Goal: Navigation & Orientation: Find specific page/section

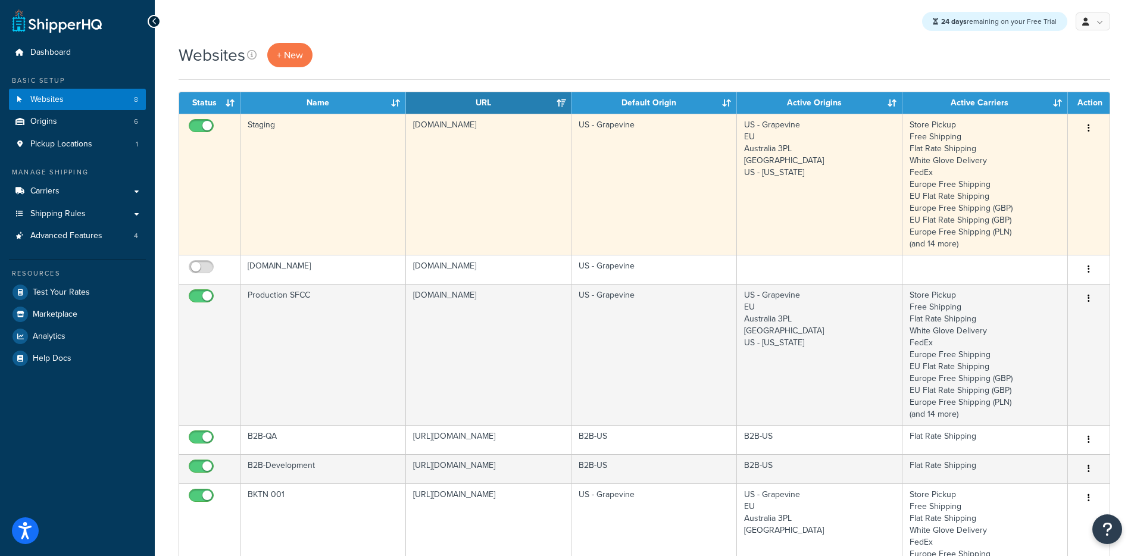
click at [465, 171] on td "staging-na01-solobrands.demandware.net" at bounding box center [488, 184] width 165 height 141
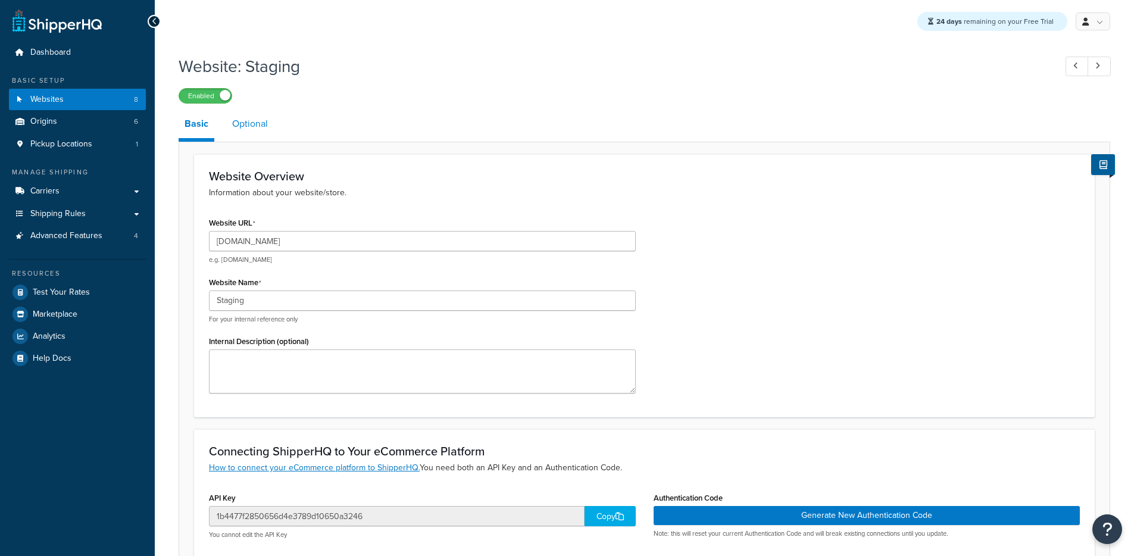
click at [256, 121] on link "Optional" at bounding box center [250, 123] width 48 height 29
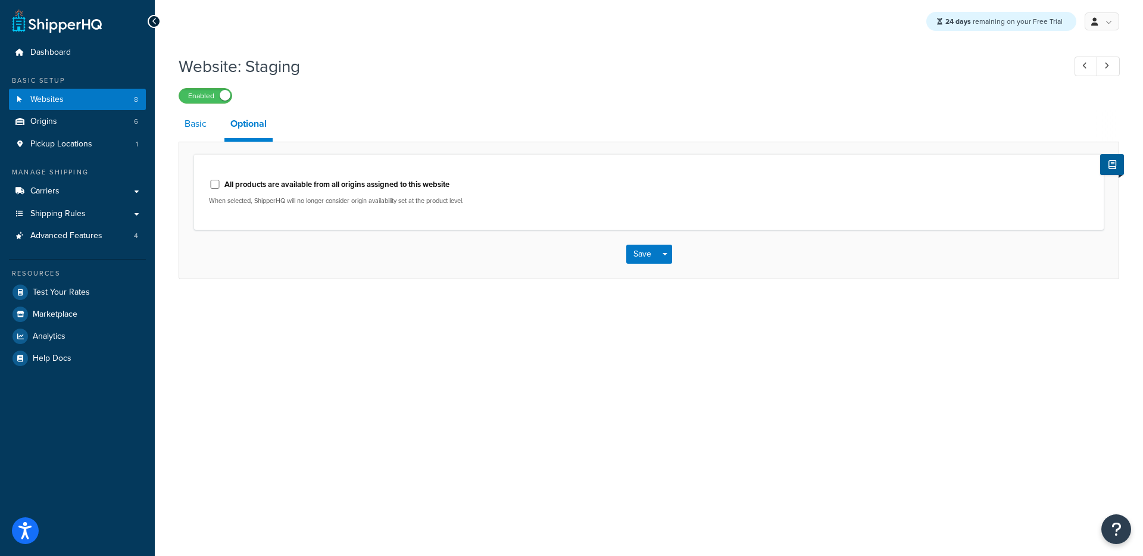
click at [181, 127] on link "Basic" at bounding box center [196, 123] width 34 height 29
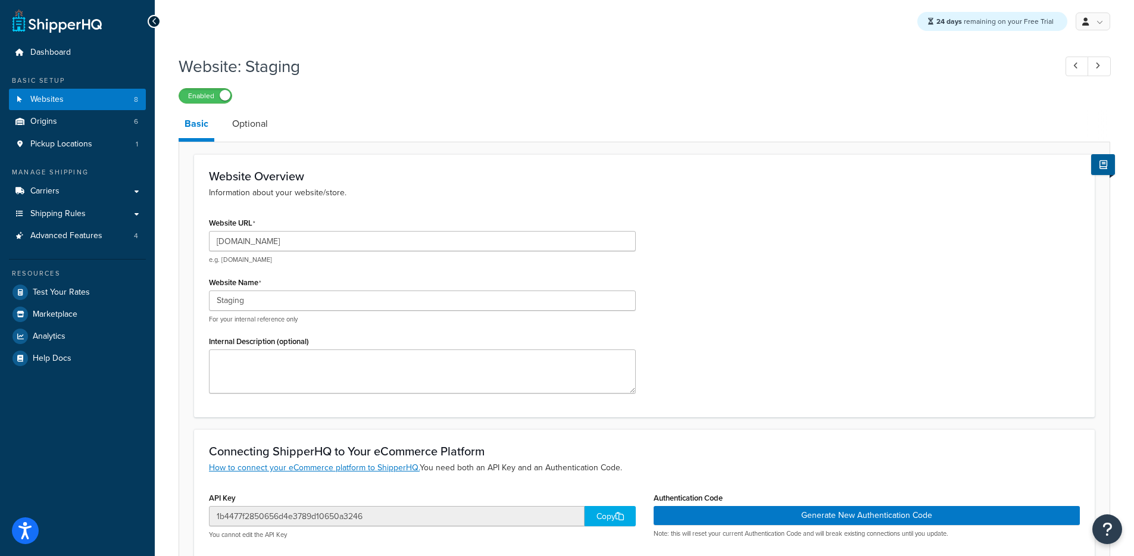
click at [277, 124] on li "Optional" at bounding box center [256, 123] width 60 height 29
click at [256, 123] on link "Optional" at bounding box center [250, 123] width 48 height 29
